Goal: Task Accomplishment & Management: Manage account settings

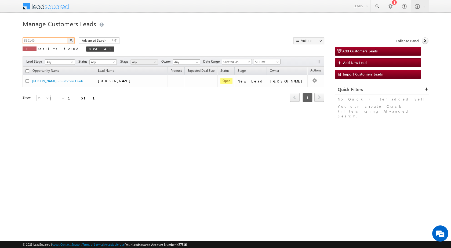
drag, startPoint x: 50, startPoint y: 43, endPoint x: 10, endPoint y: 39, distance: 40.1
click at [13, 40] on body "Menu Rubi Yadav sitar a7@ks erve." at bounding box center [225, 76] width 451 height 152
paste input "408"
type input "840845"
click at [74, 38] on button "button" at bounding box center [71, 40] width 7 height 6
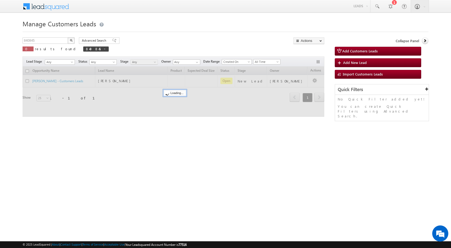
click at [72, 39] on button "button" at bounding box center [71, 40] width 7 height 6
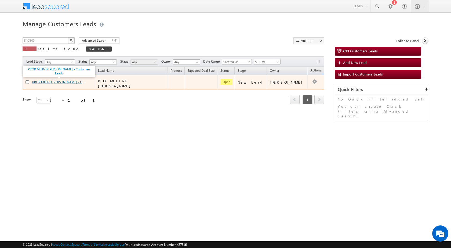
click at [72, 83] on link "PROP MILIND [PERSON_NAME] - Customers Leads" at bounding box center [67, 81] width 71 height 5
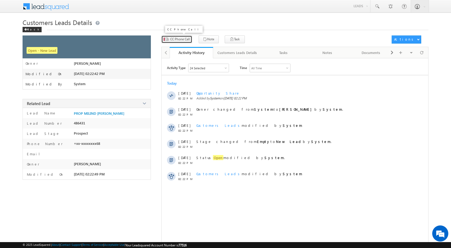
click at [175, 43] on button "CC Phone Call" at bounding box center [176, 39] width 31 height 8
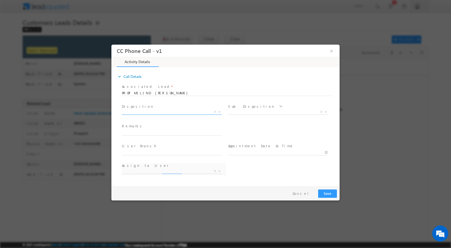
click at [220, 111] on b at bounding box center [219, 111] width 3 height 2
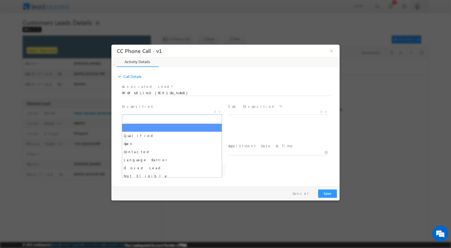
select select "[EMAIL_ADDRESS][DOMAIN_NAME]"
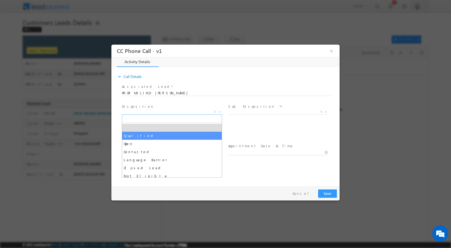
select select "Qualified"
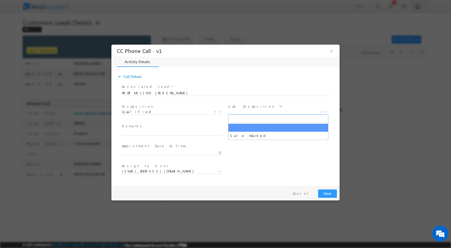
click at [326, 112] on span at bounding box center [325, 111] width 5 height 7
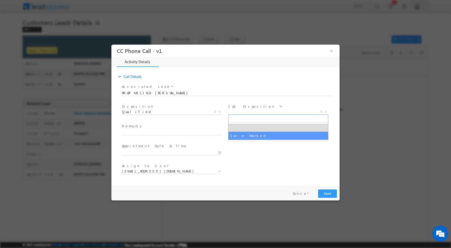
select select "Sale Marked"
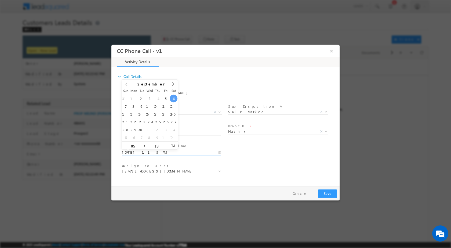
click at [219, 151] on input "09/06/2025 5:13 PM" at bounding box center [171, 151] width 99 height 5
type input "09/07/2025 5:13 PM"
type input "12"
type input "09/07/2025 12:13 PM"
click at [154, 144] on input "13" at bounding box center [156, 145] width 22 height 3
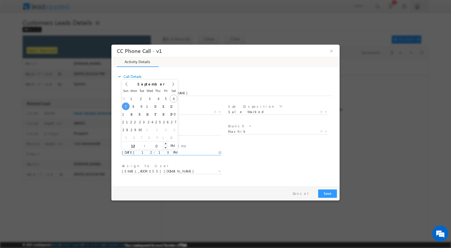
type input "00"
type input "09/07/2025 12:00 PM"
click at [291, 173] on div "Assign to User * bhushan.pawar@sgrlimited.in navnath.page@sgrlimited.in bhushan…" at bounding box center [230, 172] width 219 height 20
click at [168, 130] on input "text" at bounding box center [171, 132] width 99 height 5
paste input "06/09-Customer Name is MILIND SHANTARAM INGALE customer age is 46 yrs Loan Type…"
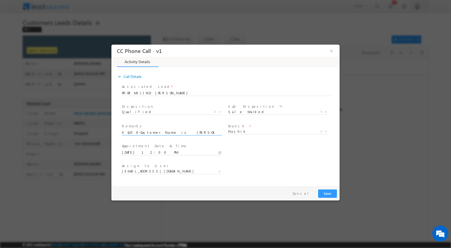
scroll to position [0, 232]
type input "06/09-Customer Name is MILIND SHANTARAM INGALE customer age is 46 yrs Loan Type…"
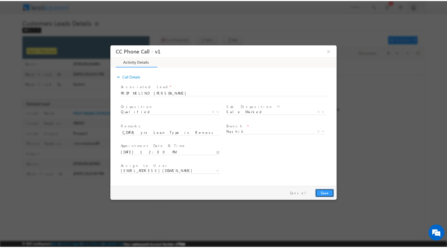
scroll to position [0, 0]
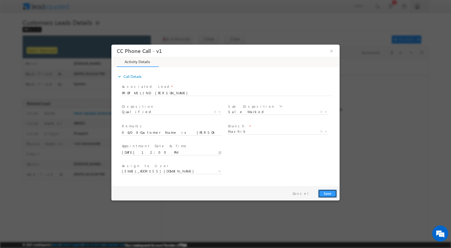
click at [327, 191] on button "Save" at bounding box center [327, 193] width 19 height 8
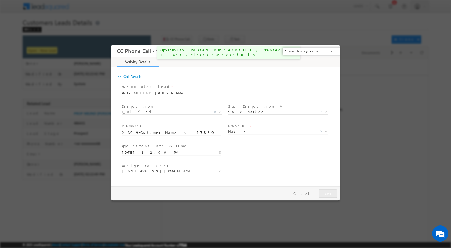
click at [331, 53] on button "×" at bounding box center [331, 51] width 9 height 10
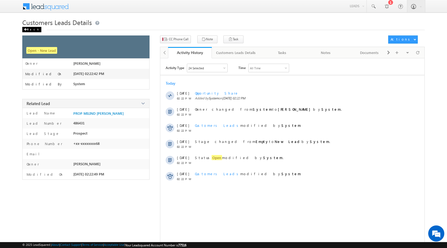
click at [23, 28] on div "Back" at bounding box center [31, 29] width 19 height 5
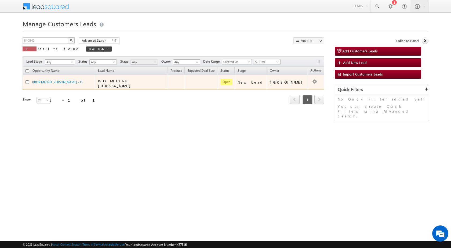
click at [295, 86] on td "[PERSON_NAME]" at bounding box center [287, 82] width 41 height 14
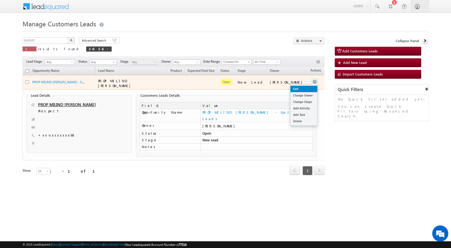
click at [301, 88] on link "Edit" at bounding box center [303, 89] width 27 height 6
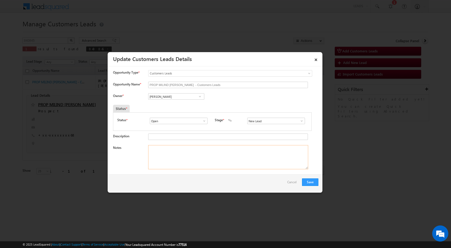
click at [211, 159] on textarea "Notes" at bounding box center [228, 157] width 160 height 24
paste textarea "06/09-Customer Name is MILIND [PERSON_NAME] customer age is [DEMOGRAPHIC_DATA] …"
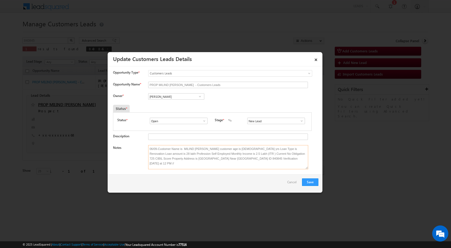
type textarea "06/09-Customer Name is MILIND [PERSON_NAME] customer age is [DEMOGRAPHIC_DATA] …"
click at [200, 97] on span at bounding box center [199, 96] width 5 height 4
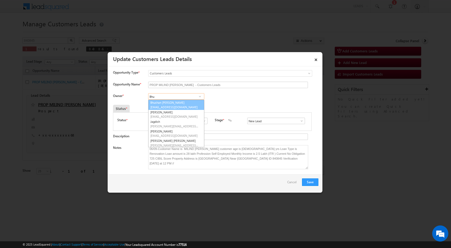
click at [170, 106] on span "[EMAIL_ADDRESS][DOMAIN_NAME]" at bounding box center [174, 107] width 48 height 4
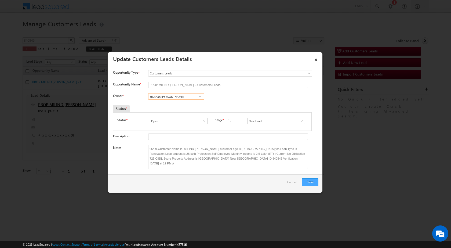
type input "Bhushan [PERSON_NAME]"
click at [309, 183] on button "Save" at bounding box center [310, 182] width 16 height 8
